Goal: Communication & Community: Ask a question

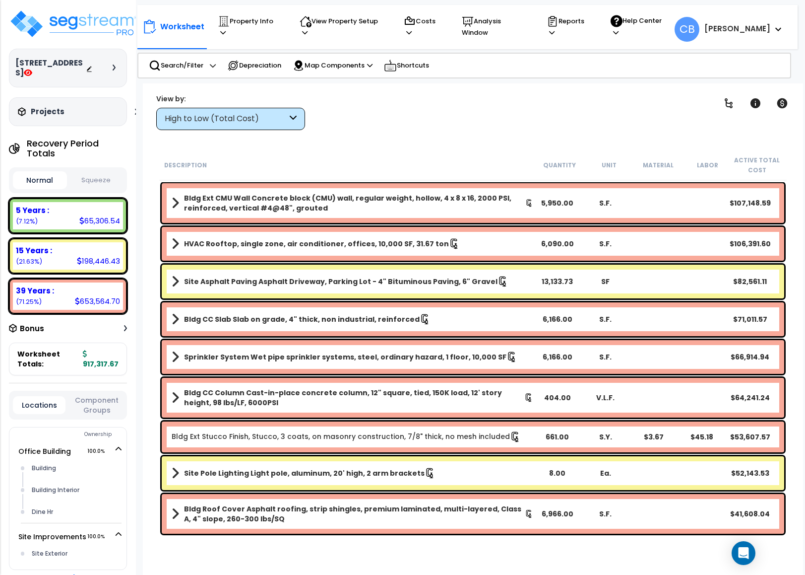
click at [113, 70] on icon at bounding box center [114, 68] width 3 height 6
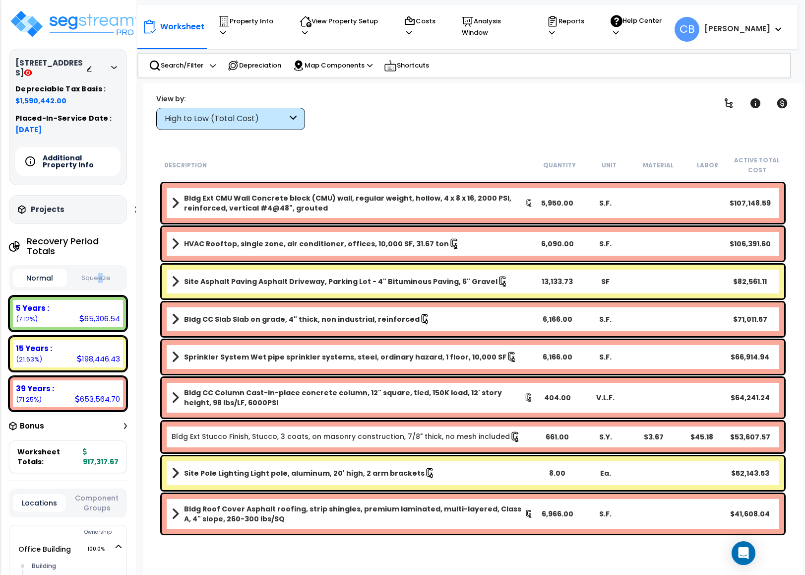
drag, startPoint x: 100, startPoint y: 275, endPoint x: 99, endPoint y: 284, distance: 9.1
click at [100, 280] on div "Normal Squeeze" at bounding box center [68, 278] width 118 height 26
click at [99, 286] on button "Squeeze" at bounding box center [96, 277] width 54 height 17
click at [99, 285] on button "Squeeze" at bounding box center [96, 278] width 54 height 18
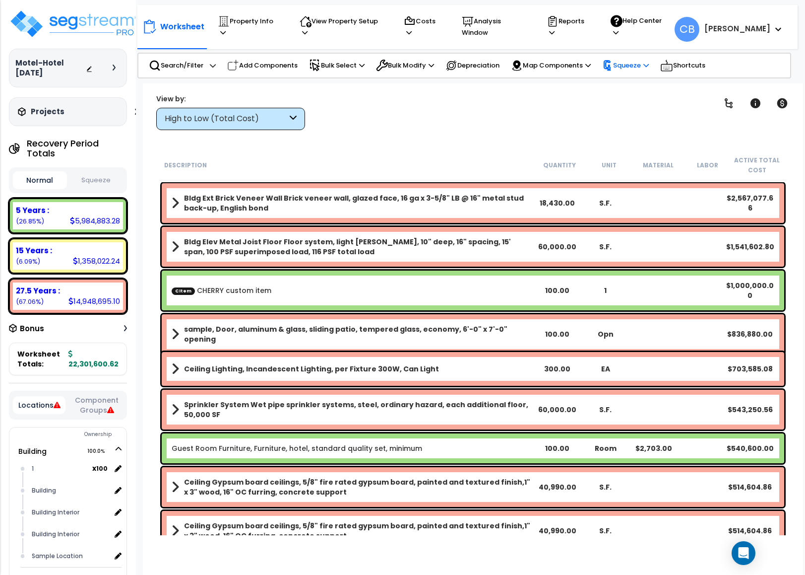
click at [639, 60] on p "Squeeze" at bounding box center [625, 65] width 47 height 11
click at [631, 84] on link "Squeeze" at bounding box center [647, 86] width 98 height 20
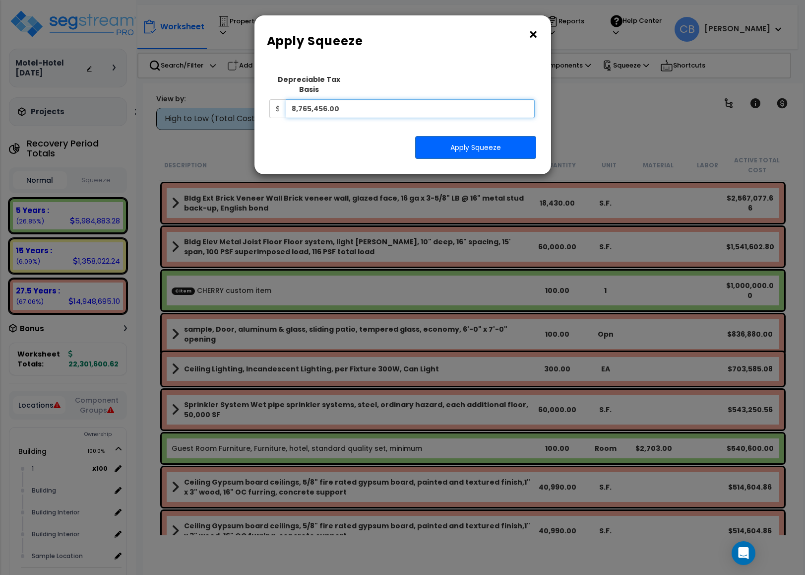
click at [346, 108] on input "8,765,456.00" at bounding box center [411, 108] width 250 height 19
click at [355, 103] on input "8,765,456.00" at bounding box center [411, 108] width 250 height 19
click at [354, 103] on input "8,765,456.00" at bounding box center [411, 108] width 250 height 19
click at [362, 24] on div "× Apply Squeeze" at bounding box center [403, 38] width 297 height 47
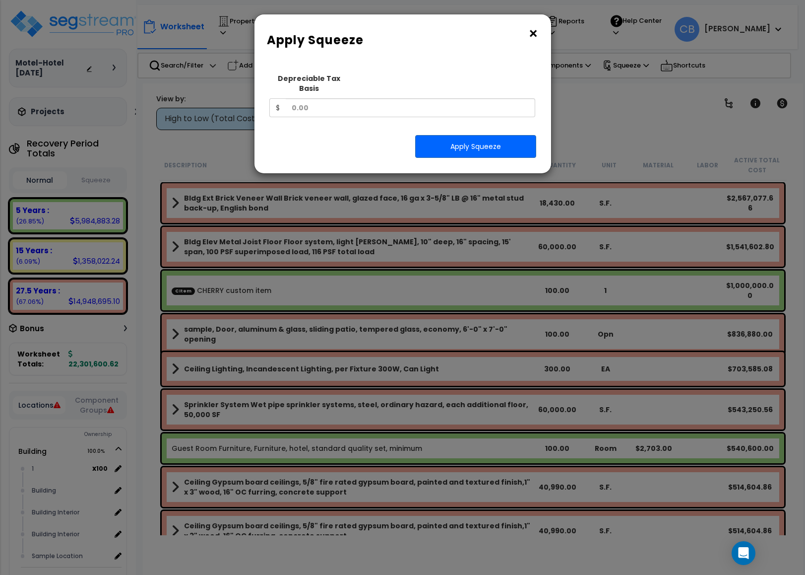
click at [539, 33] on div "× Apply Squeeze" at bounding box center [403, 37] width 297 height 47
click at [533, 34] on button "×" at bounding box center [533, 34] width 11 height 16
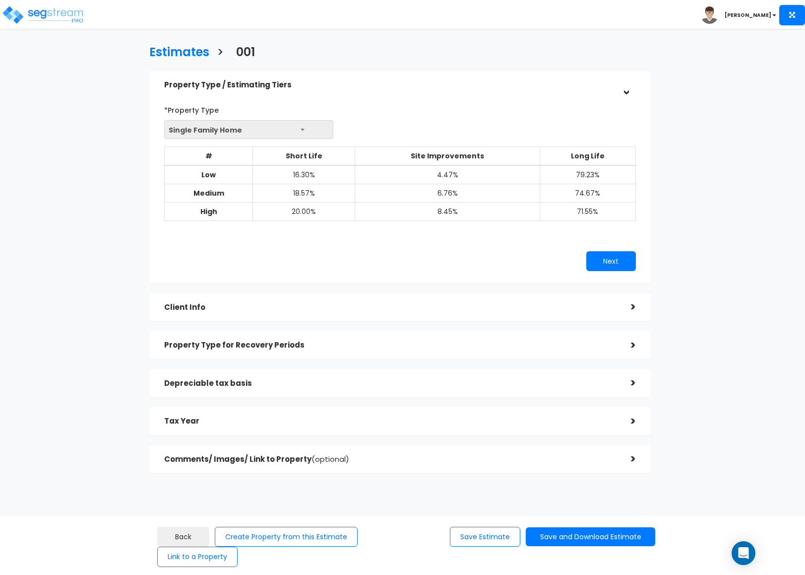
click at [104, 39] on div "Estimates > 001 Property Type / Estimating Tiers > *Property Type Single Family…" at bounding box center [399, 262] width 659 height 595
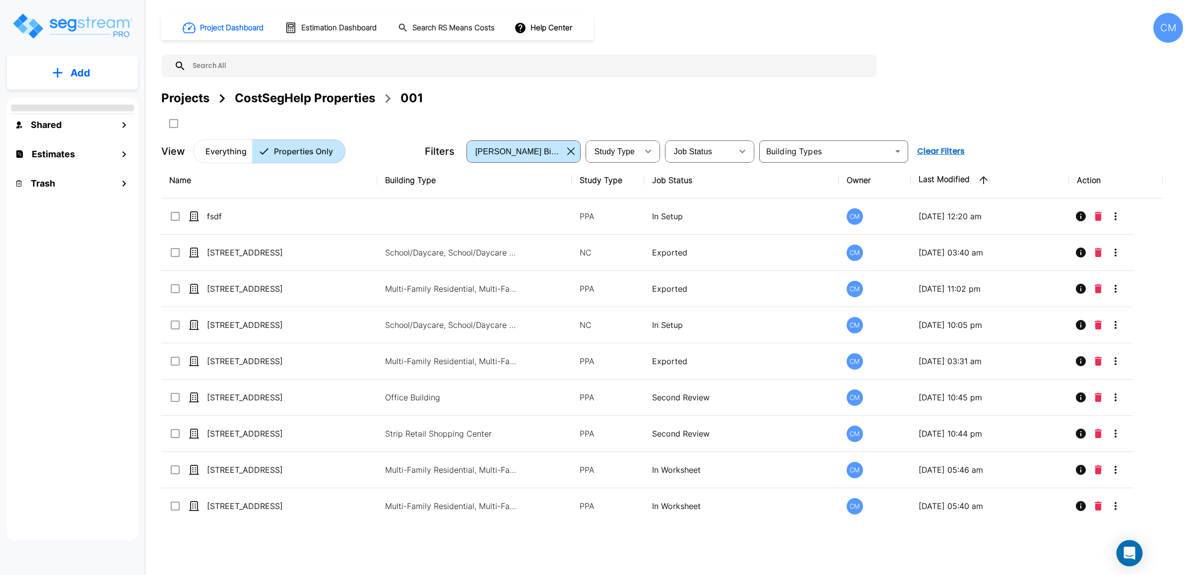
click at [1120, 542] on div "Open Intercom Messenger" at bounding box center [1130, 553] width 26 height 26
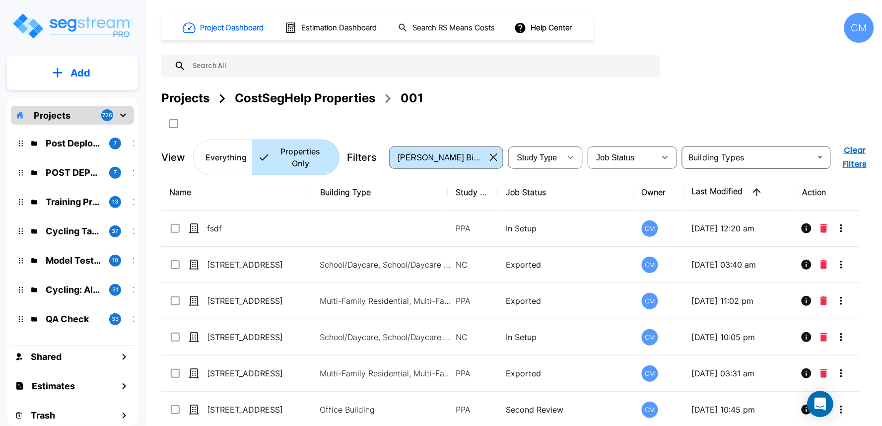
click at [817, 400] on icon "Open Intercom Messenger" at bounding box center [819, 404] width 11 height 13
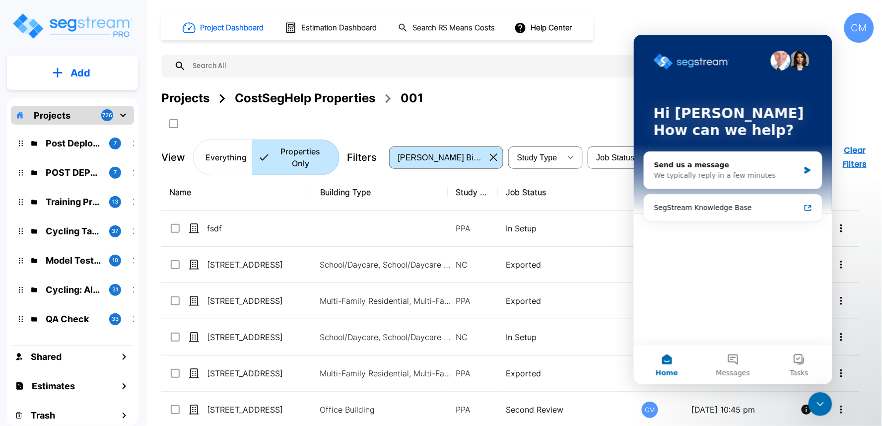
click at [764, 268] on div "Hi Cherry How can we help? Send us a message We typically reply in a few minute…" at bounding box center [732, 188] width 199 height 309
click at [761, 301] on div "Hi Cherry How can we help? Send us a message We typically reply in a few minute…" at bounding box center [732, 188] width 199 height 309
click at [744, 252] on div "Hi Cherry How can we help? Send us a message We typically reply in a few minute…" at bounding box center [732, 188] width 199 height 309
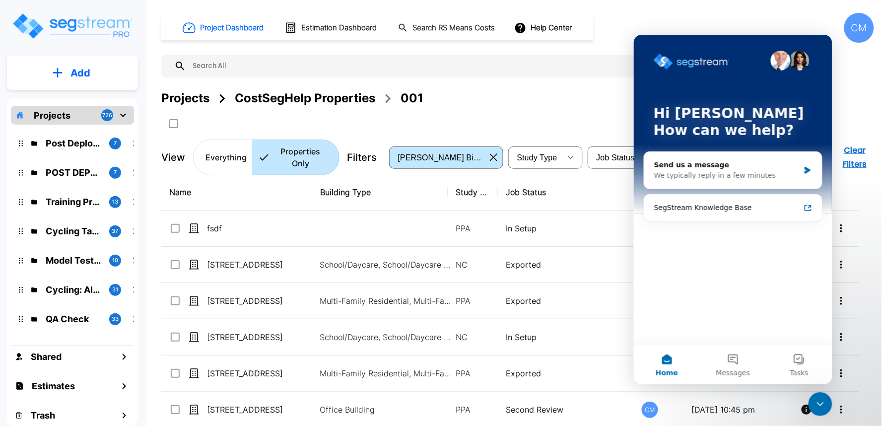
click at [743, 236] on div "Hi Cherry How can we help? Send us a message We typically reply in a few minute…" at bounding box center [732, 188] width 199 height 309
click at [743, 266] on div "Hi Cherry How can we help? Send us a message We typically reply in a few minute…" at bounding box center [732, 188] width 199 height 309
click at [745, 288] on div "Hi Cherry How can we help? Send us a message We typically reply in a few minute…" at bounding box center [732, 188] width 199 height 309
click at [745, 323] on div "Hi Cherry How can we help? Send us a message We typically reply in a few minute…" at bounding box center [732, 188] width 199 height 309
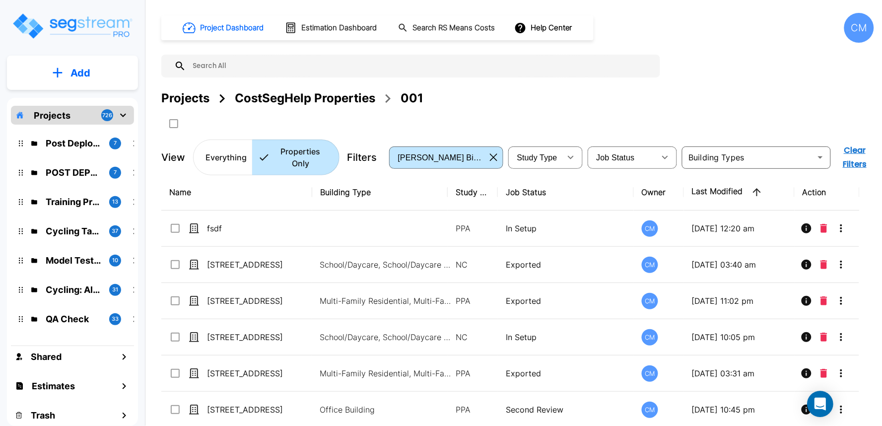
click at [818, 402] on icon "Open Intercom Messenger" at bounding box center [819, 404] width 11 height 13
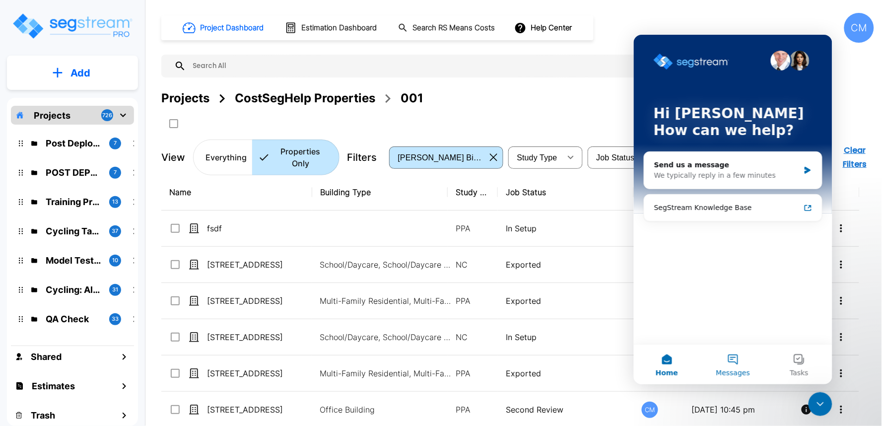
click at [731, 364] on button "Messages" at bounding box center [732, 364] width 66 height 40
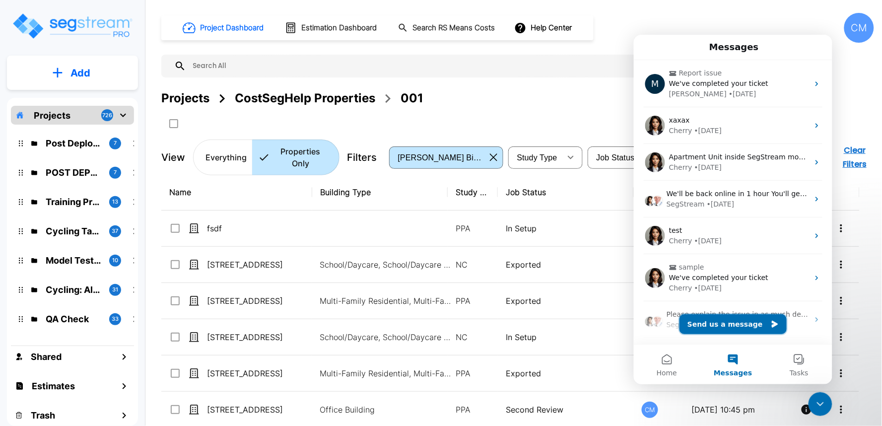
click at [729, 320] on button "Send us a message" at bounding box center [732, 324] width 107 height 20
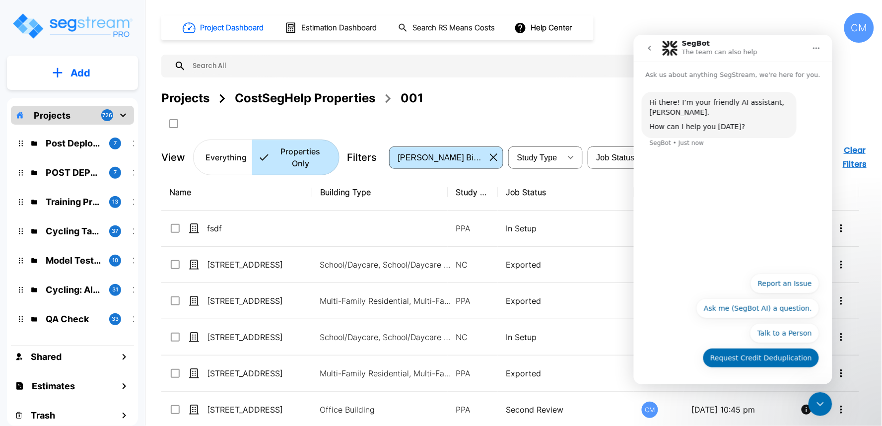
click at [782, 363] on button "Request Credit Deduplication" at bounding box center [760, 357] width 117 height 20
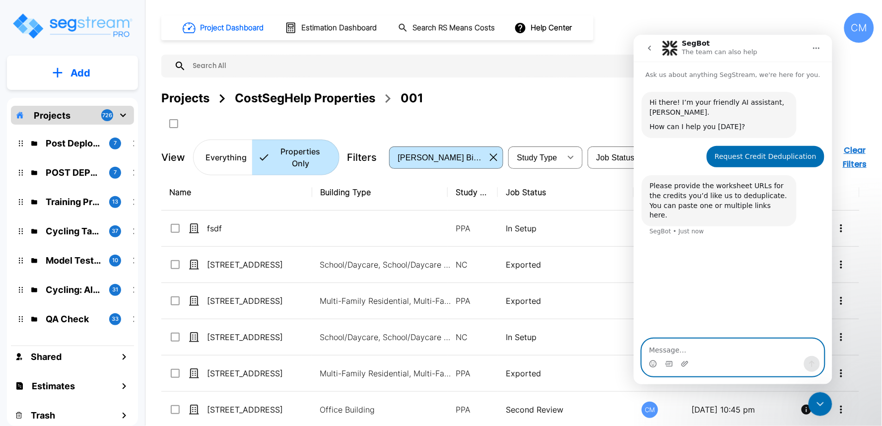
paste textarea "[URL][DOMAIN_NAME]"
drag, startPoint x: 696, startPoint y: 350, endPoint x: 689, endPoint y: 351, distance: 6.5
click at [689, 351] on textarea "https://enterprise.segstream.com/project/v2/take-offsheet/11830/, https://enter…" at bounding box center [733, 346] width 182 height 17
type textarea "https://enterprise.segstream.com/project/v2/take-offsheet/11830/, https://enter…"
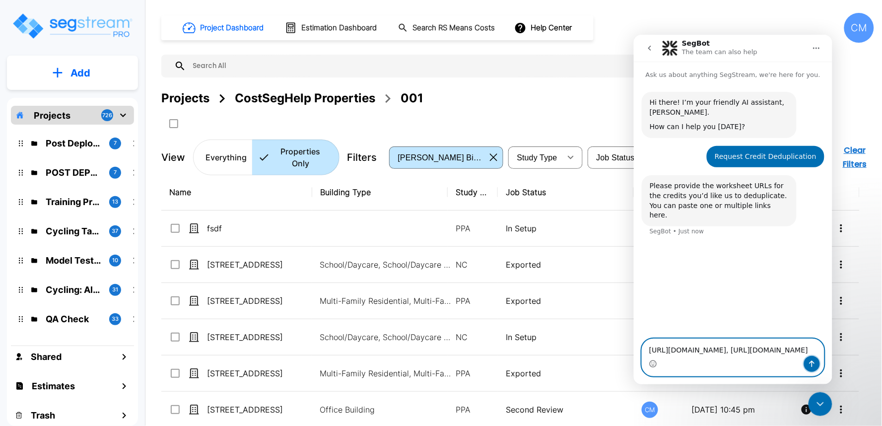
click at [818, 364] on button "Send a message…" at bounding box center [811, 363] width 16 height 16
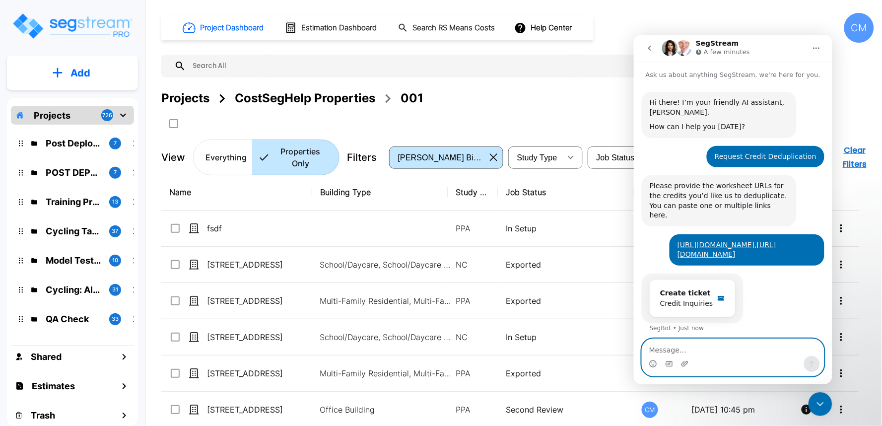
scroll to position [42, 0]
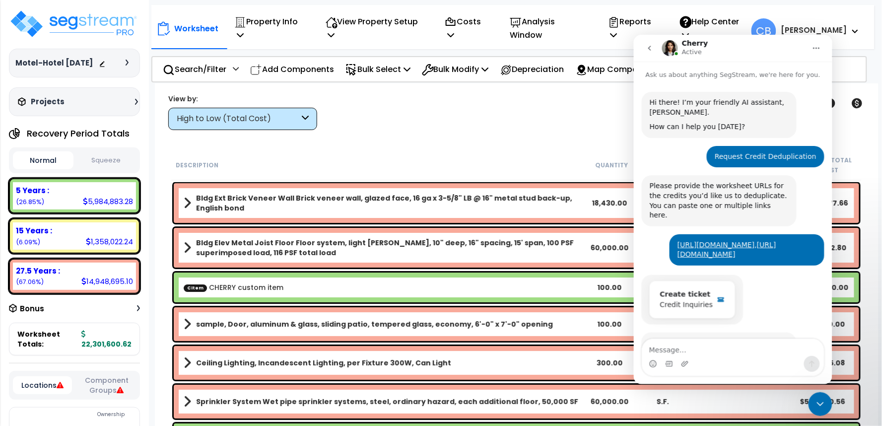
scroll to position [64, 0]
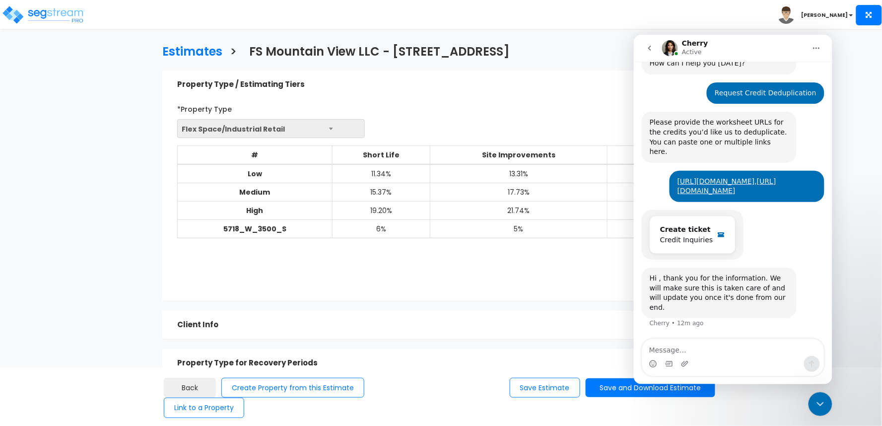
scroll to position [63, 0]
